Goal: Information Seeking & Learning: Learn about a topic

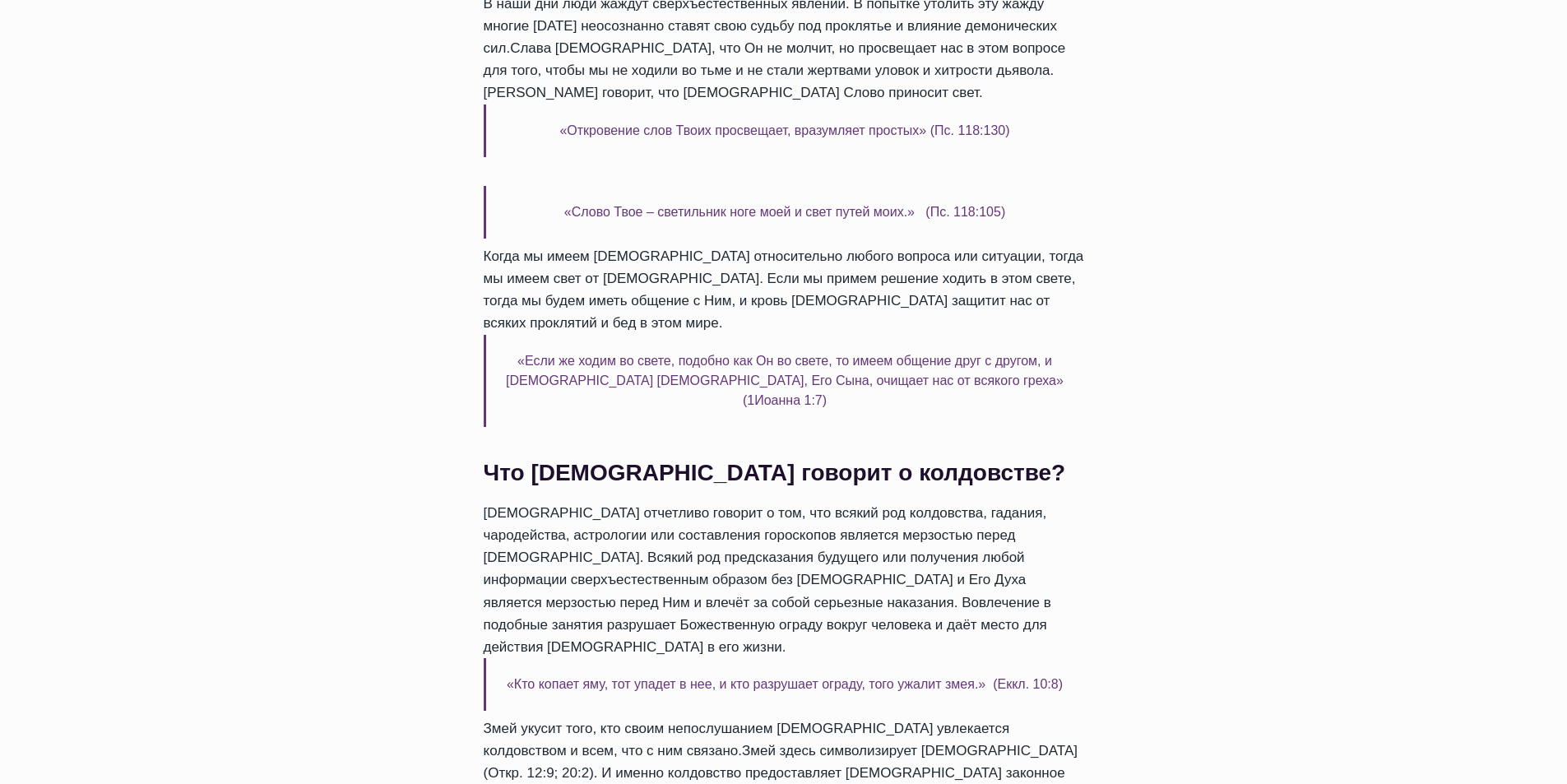
scroll to position [576, 0]
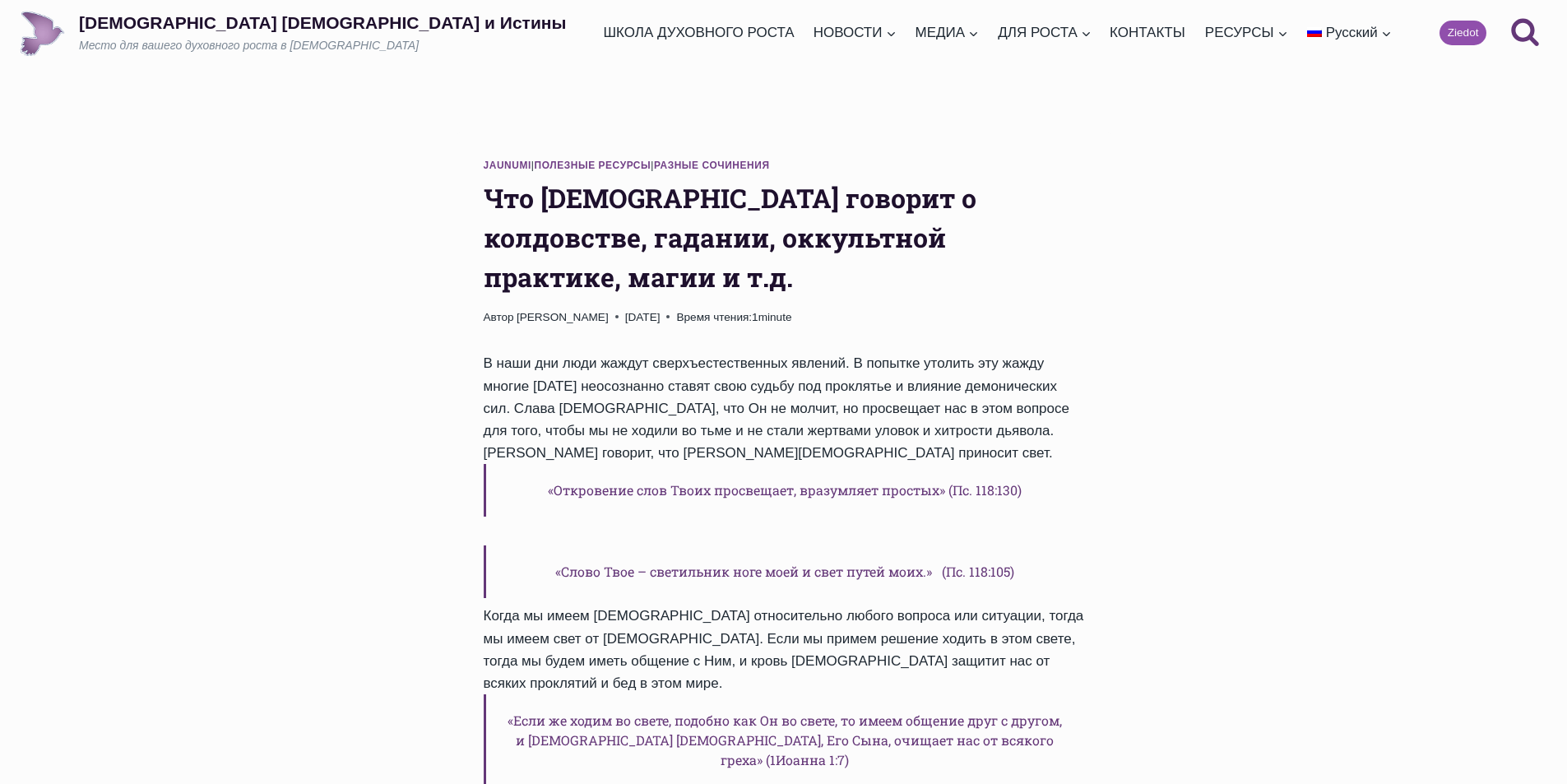
scroll to position [322, 0]
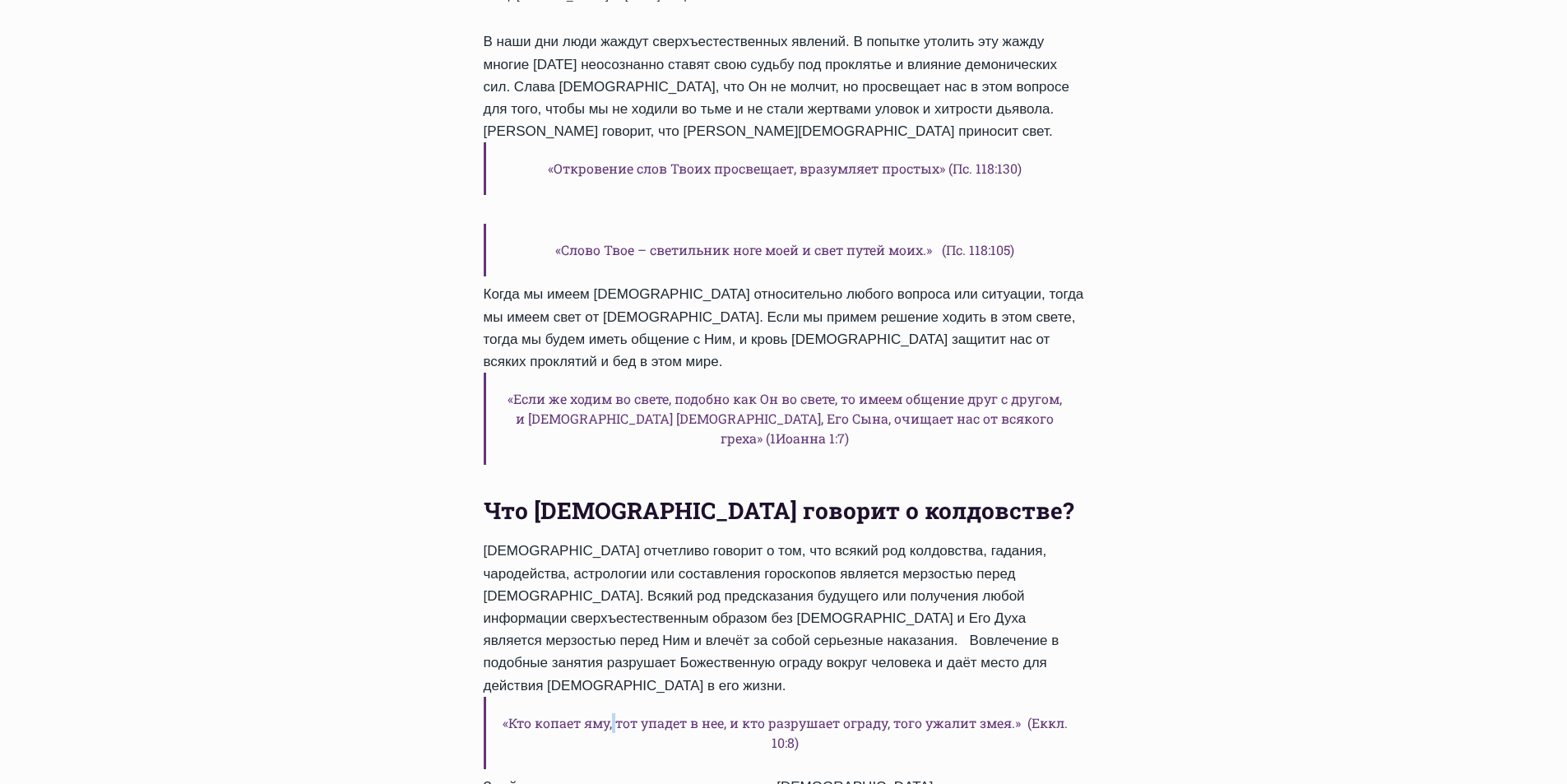
click at [637, 696] on h6 "«Кто копает яму, тот упадет в нее, и кто разрушает ограду, того ужалит змея.» (…" at bounding box center [784, 732] width 600 height 72
click at [655, 696] on h6 "«Кто копает яму, тот упадет в нее, и кто разрушает ограду, того ужалит змея.» (…" at bounding box center [784, 732] width 600 height 72
click at [712, 696] on h6 "«Кто копает яму, тот упадет в нее, и кто разрушает ограду, того ужалит змея.» (…" at bounding box center [784, 732] width 600 height 72
click at [717, 696] on h6 "«Кто копает яму, тот упадет в нее, и кто разрушает ограду, того ужалит змея.» (…" at bounding box center [784, 732] width 600 height 72
click at [815, 284] on div "В наши дни люди жаждут сверхъестественных явлений. В попытке утолить эту жажду …" at bounding box center [784, 497] width 600 height 932
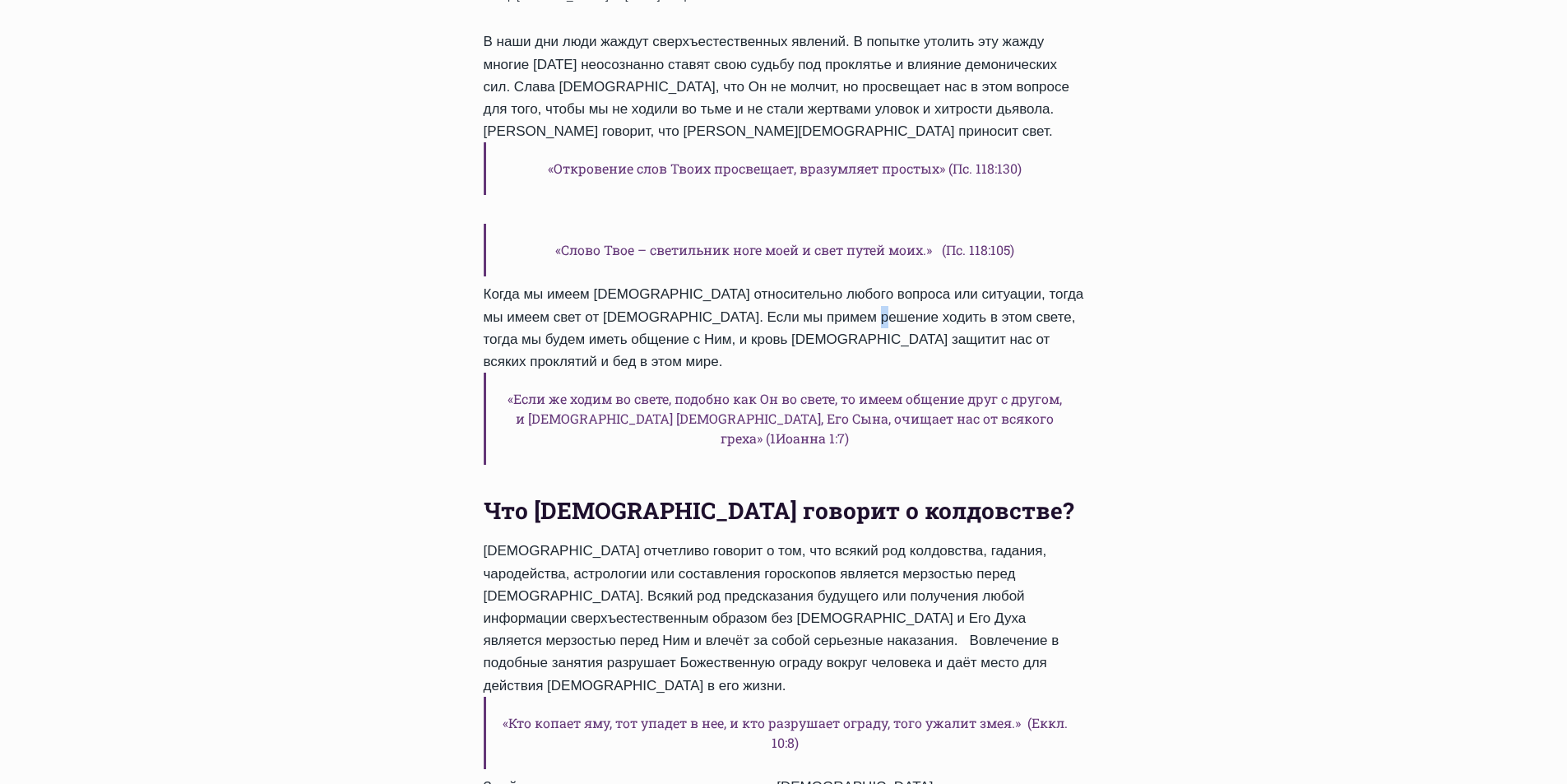
drag, startPoint x: 845, startPoint y: 284, endPoint x: 854, endPoint y: 286, distance: 9.2
click at [854, 286] on div "В наши дни люди жаждут сверхъестественных явлений. В попытке утолить эту жажду …" at bounding box center [784, 497] width 600 height 932
click at [828, 391] on div "В наши дни люди жаждут сверхъестественных явлений. В попытке утолить эту жажду …" at bounding box center [784, 497] width 600 height 932
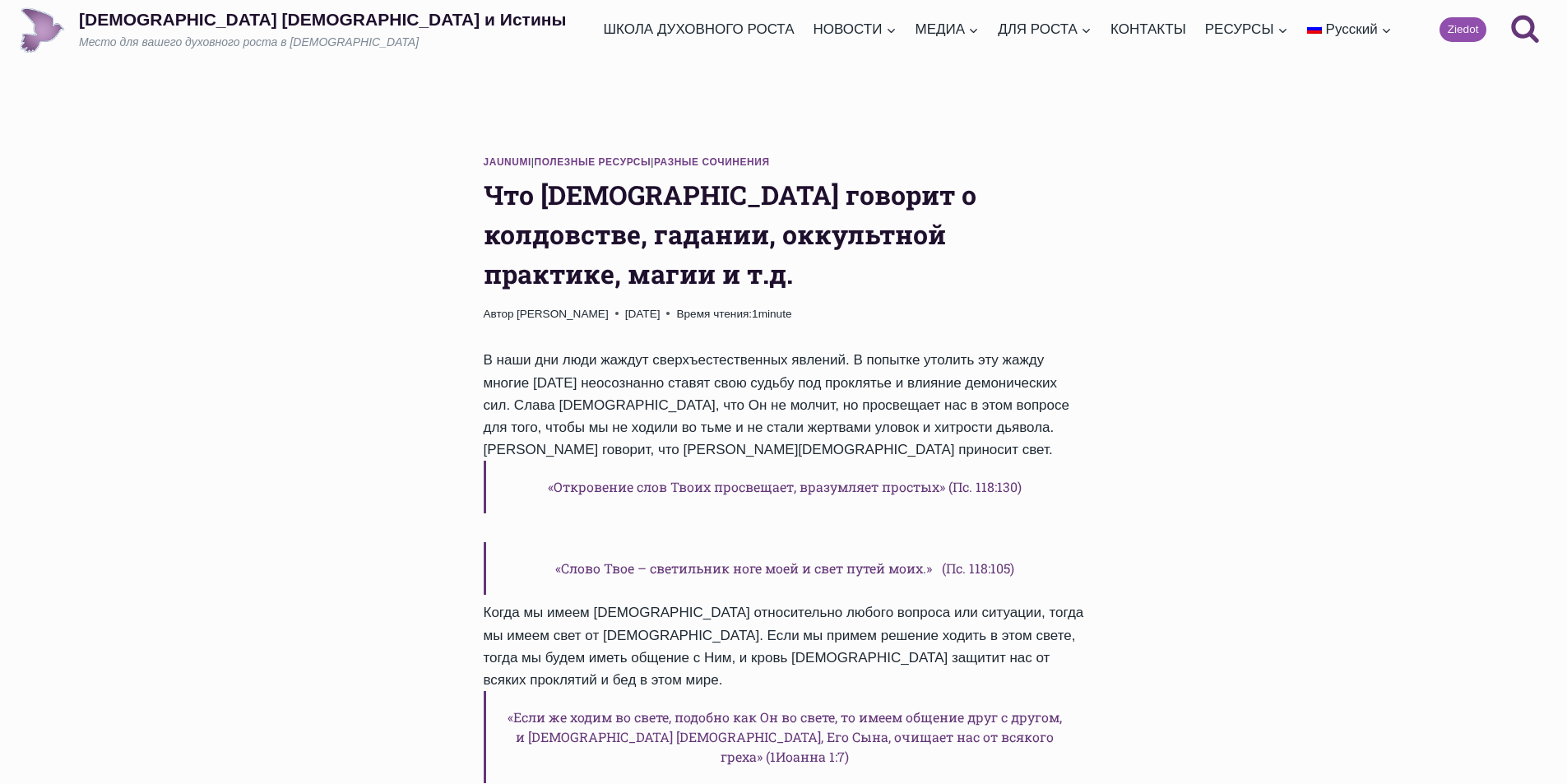
scroll to position [0, 0]
